Goal: Task Accomplishment & Management: Manage account settings

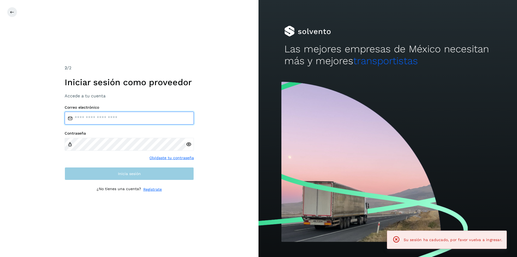
type input "**********"
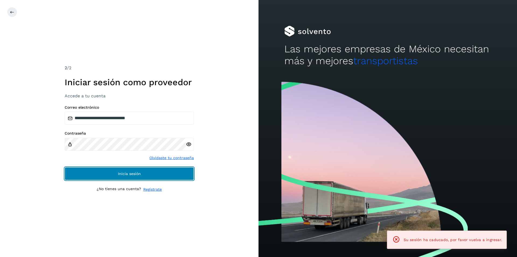
click at [125, 175] on span "Inicia sesión" at bounding box center [129, 174] width 23 height 4
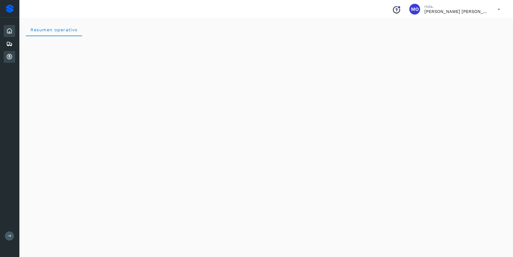
click at [11, 55] on icon at bounding box center [9, 57] width 6 height 6
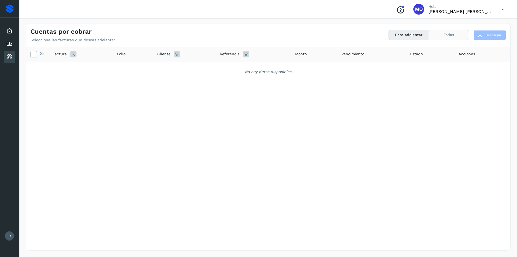
click at [445, 32] on button "Todas" at bounding box center [449, 35] width 40 height 10
